Goal: Information Seeking & Learning: Check status

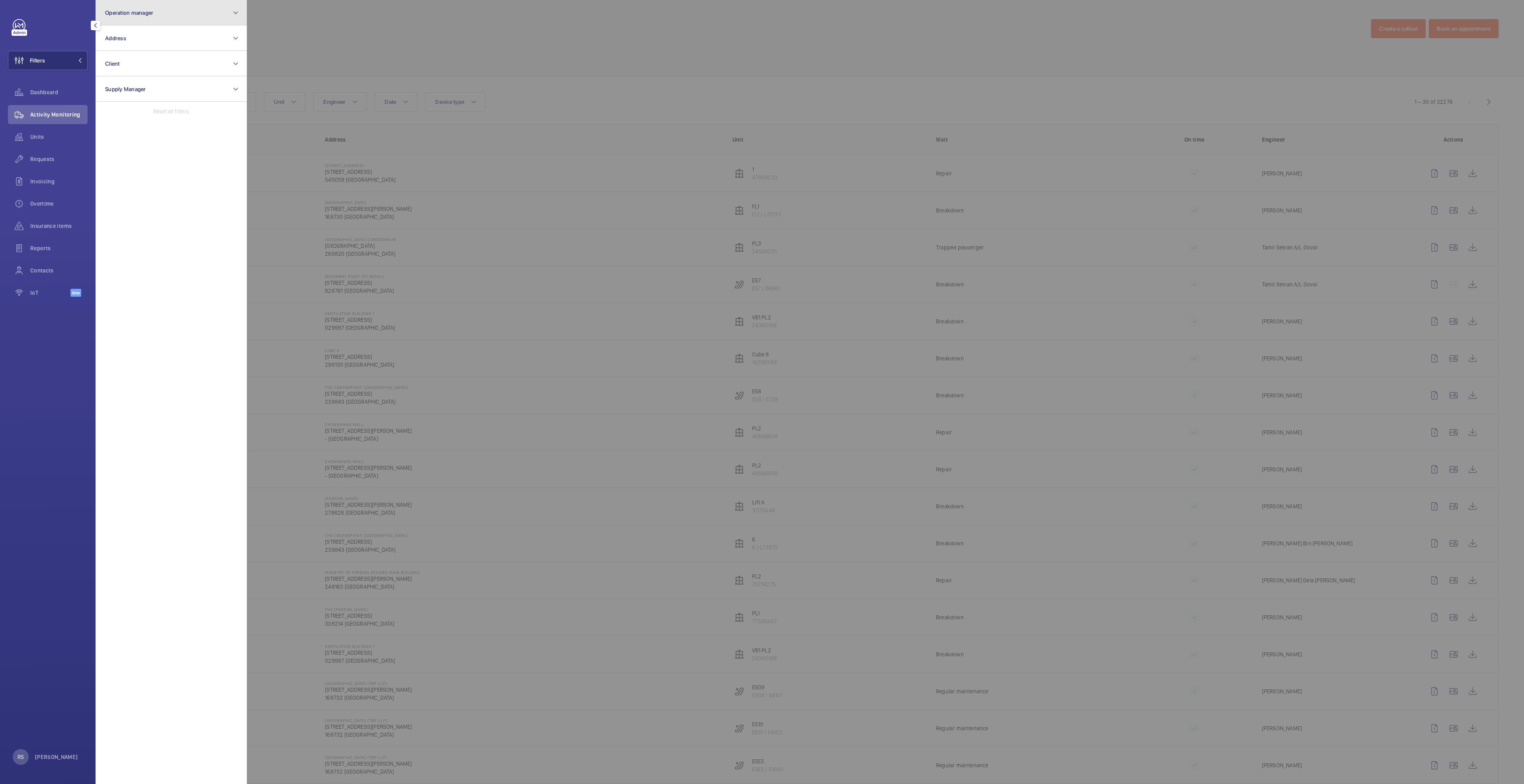
click at [199, 16] on button "Operation manager" at bounding box center [170, 13] width 151 height 26
click at [168, 82] on span "[PERSON_NAME]" at bounding box center [172, 83] width 110 height 8
click at [115, 82] on input "[PERSON_NAME]" at bounding box center [107, 82] width 16 height 16
checkbox input "true"
click at [382, 6] on div at bounding box center [1009, 392] width 1524 height 784
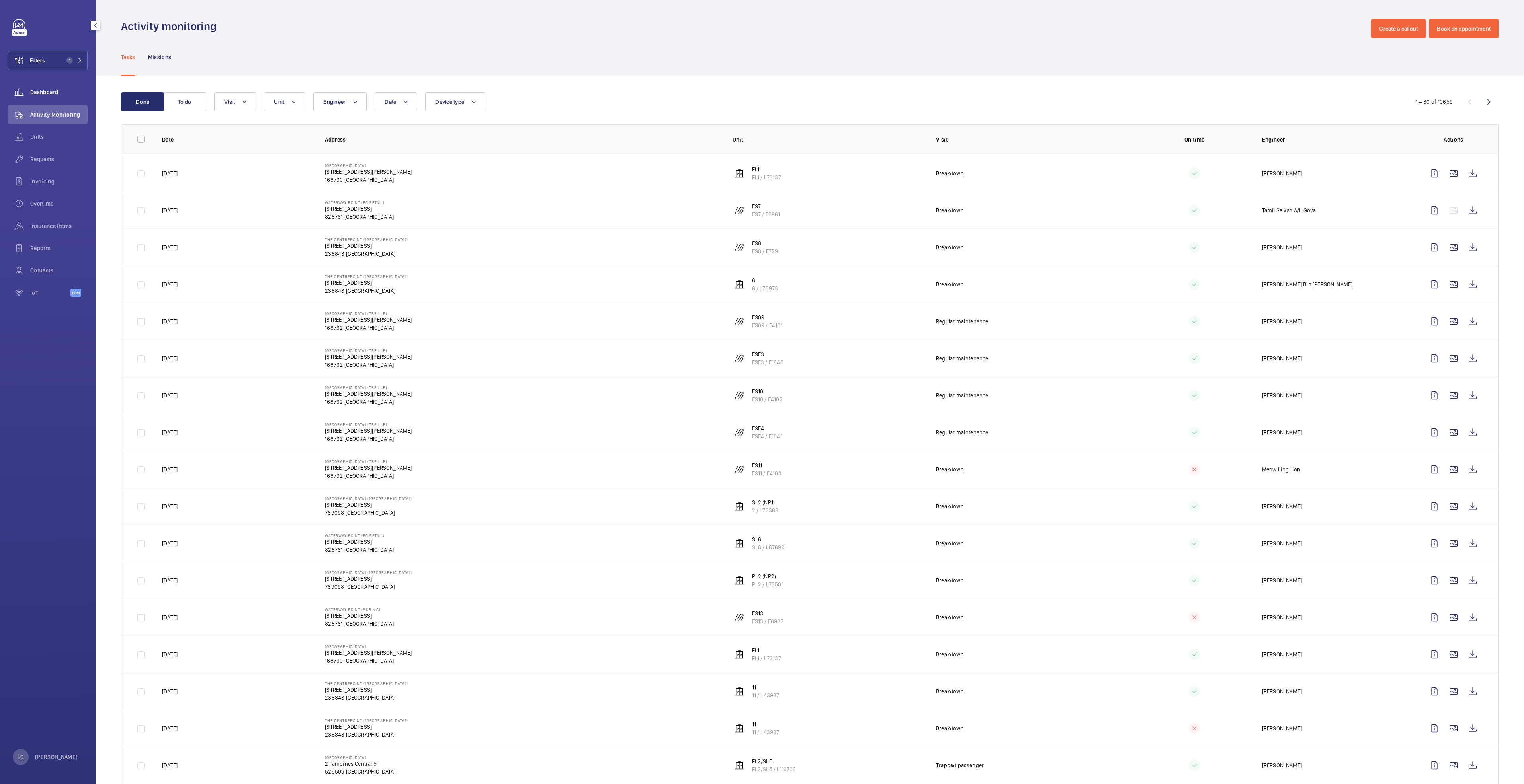
click at [47, 91] on span "Dashboard" at bounding box center [59, 92] width 58 height 8
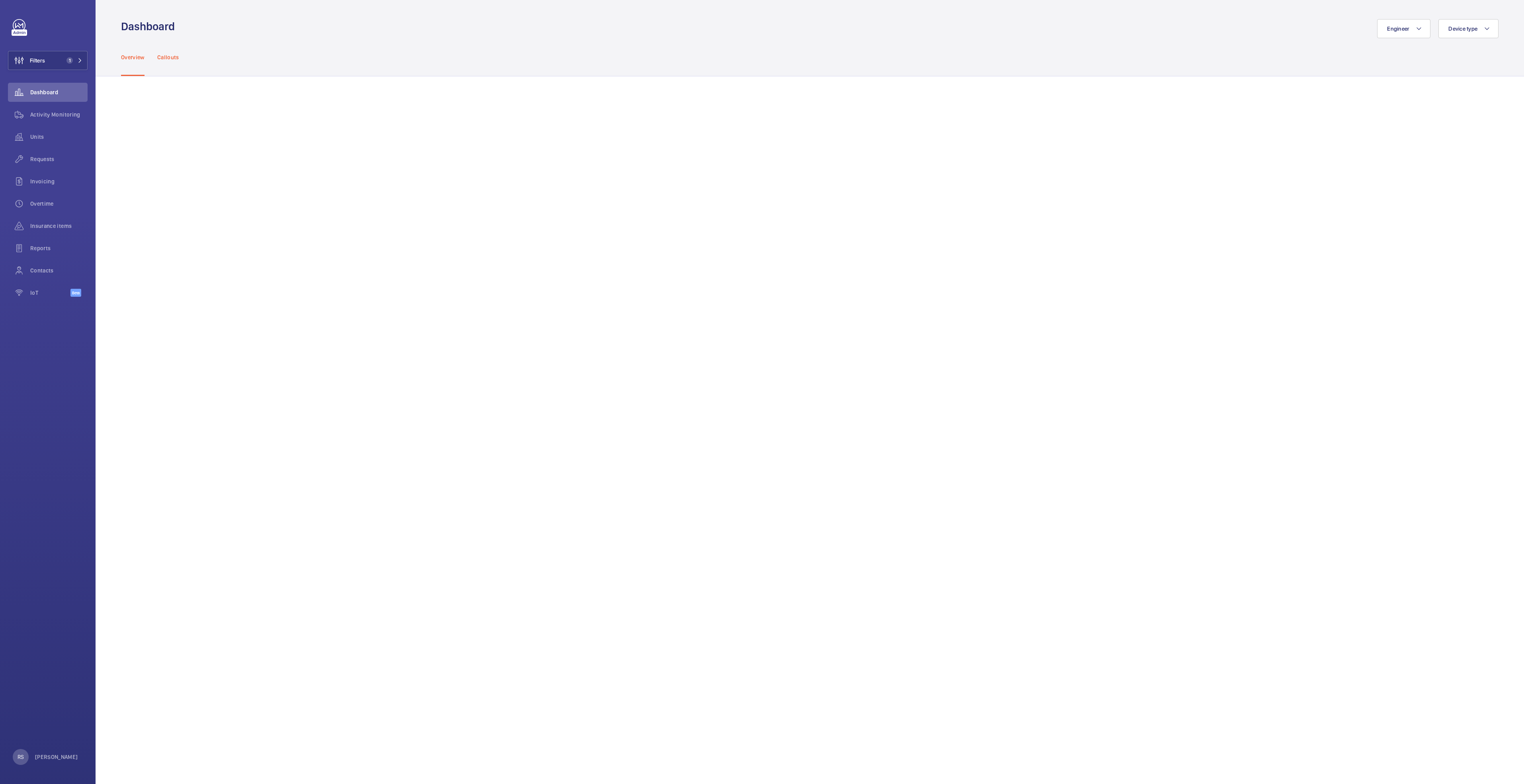
click at [166, 58] on p "Callouts" at bounding box center [168, 57] width 22 height 8
click at [132, 57] on p "Overview" at bounding box center [133, 57] width 24 height 8
click at [416, 27] on div "Engineer Device type" at bounding box center [838, 28] width 1319 height 19
click at [230, 40] on div "Overview Callouts" at bounding box center [809, 57] width 1378 height 38
click at [37, 112] on span "Activity Monitoring" at bounding box center [59, 114] width 58 height 8
